Goal: Information Seeking & Learning: Learn about a topic

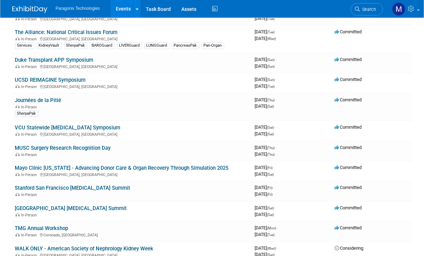
scroll to position [204, 0]
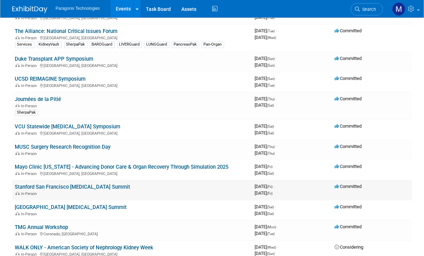
click at [118, 184] on link "Stanford San Francisco [MEDICAL_DATA] Summit" at bounding box center [72, 187] width 115 height 6
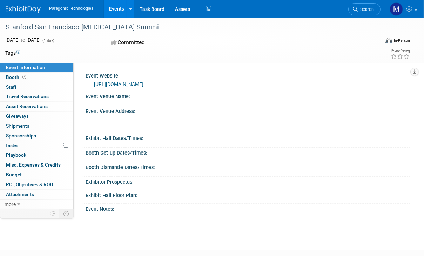
click at [143, 82] on link "https://stanford.cloud-cme.com/course/courseoverview?P=5&EID=53604" at bounding box center [118, 84] width 49 height 6
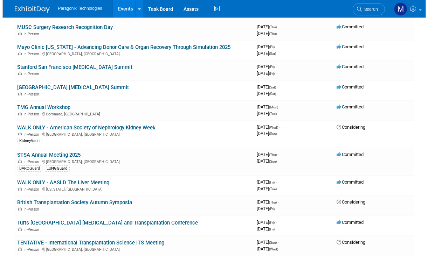
scroll to position [323, 0]
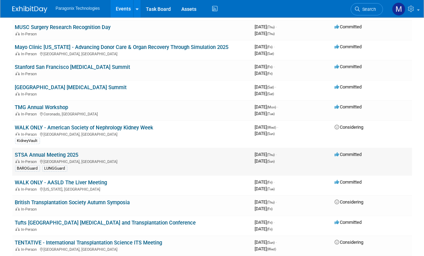
click at [91, 148] on td "STSA Annual Meeting 2025 In-Person [GEOGRAPHIC_DATA], [GEOGRAPHIC_DATA] BAROGua…" at bounding box center [132, 162] width 240 height 28
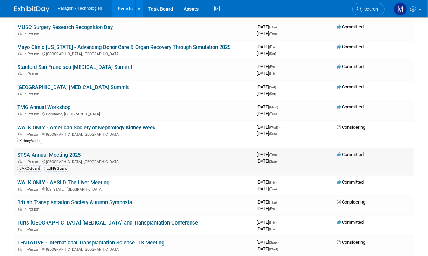
click at [48, 159] on div "In-Person [GEOGRAPHIC_DATA], [GEOGRAPHIC_DATA]" at bounding box center [134, 162] width 234 height 6
click at [47, 153] on link "STSA Annual Meeting 2025" at bounding box center [48, 155] width 63 height 6
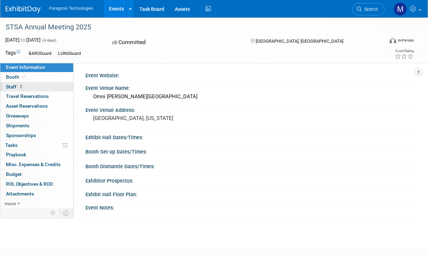
click at [13, 85] on span "Staff 2" at bounding box center [15, 87] width 18 height 6
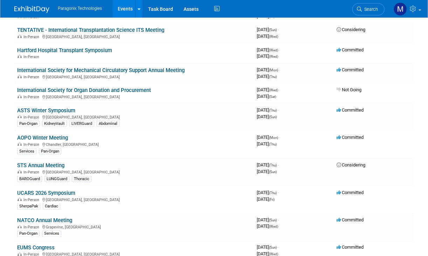
scroll to position [535, 0]
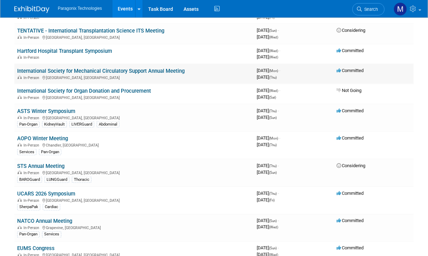
click at [105, 68] on link "International Society for Mechanical Circulatory Support Annual Meeting" at bounding box center [100, 71] width 167 height 6
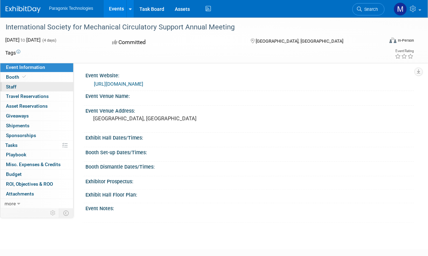
click at [16, 87] on link "0 Staff 0" at bounding box center [36, 86] width 73 height 9
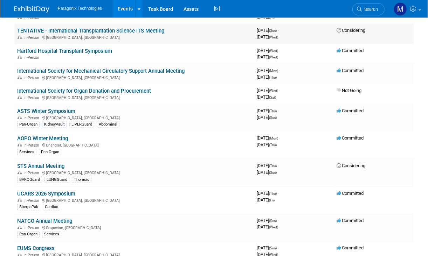
click at [144, 34] on div "In-Person [GEOGRAPHIC_DATA], [GEOGRAPHIC_DATA]" at bounding box center [134, 37] width 234 height 6
